Goal: Find specific page/section

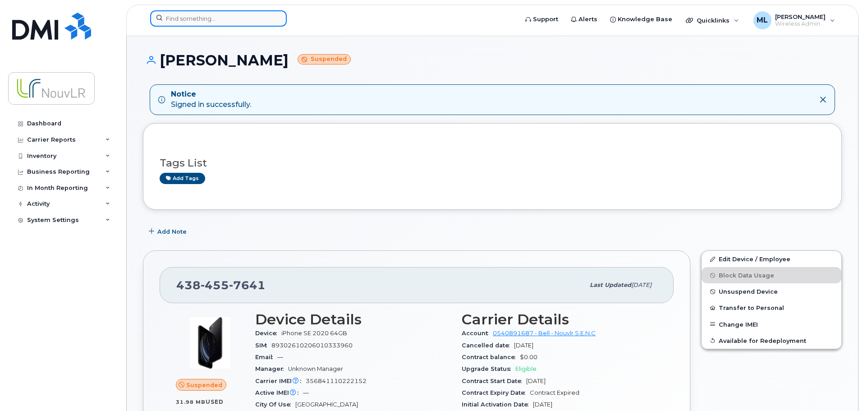
click at [196, 21] on input at bounding box center [218, 18] width 137 height 16
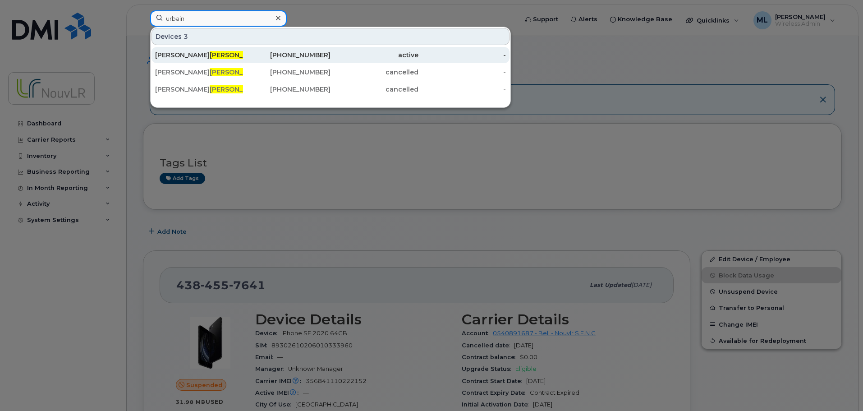
type input "urbain"
click at [333, 55] on div "active" at bounding box center [375, 55] width 88 height 9
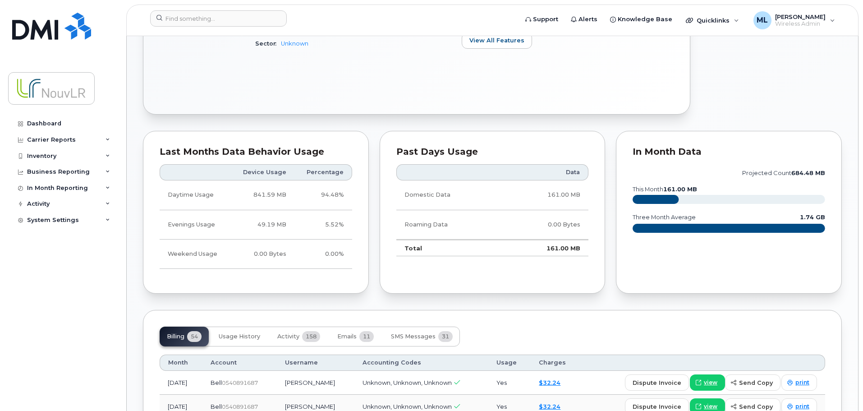
scroll to position [541, 0]
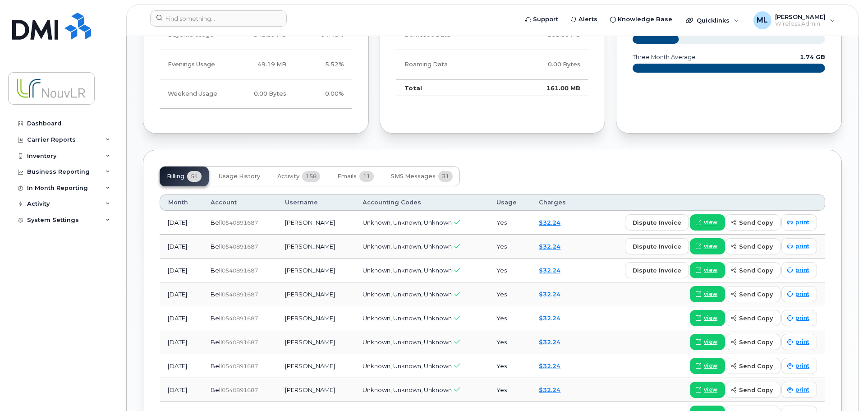
click at [653, 170] on div "Billing 54 Usage History Activity 158 Emails 11 SMS Messages 31" at bounding box center [493, 176] width 666 height 20
